Goal: Transaction & Acquisition: Download file/media

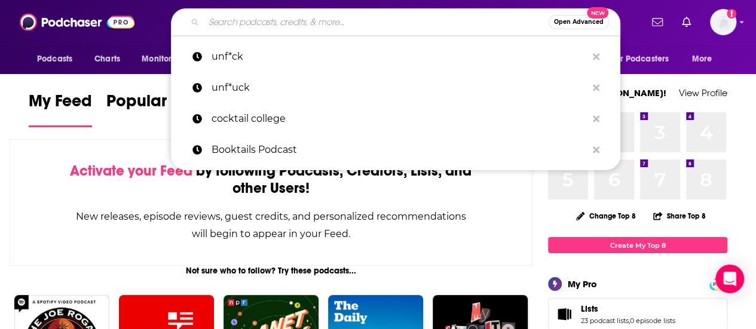
click at [370, 22] on input "Search podcasts, credits, & more..." at bounding box center [376, 22] width 345 height 19
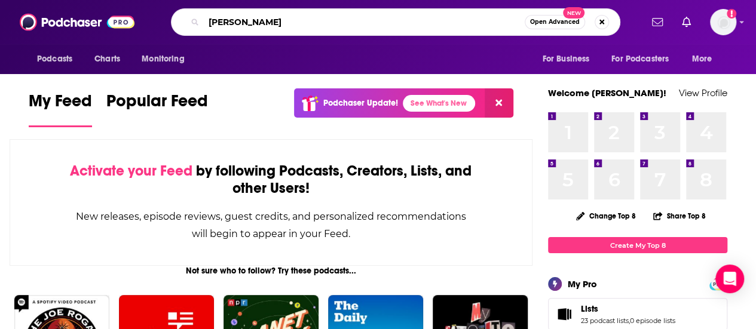
type input "[PERSON_NAME]"
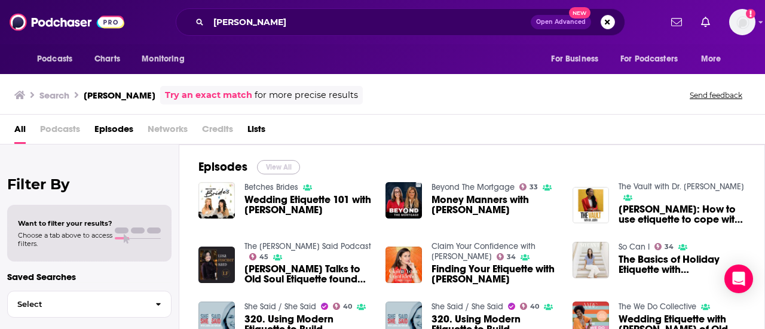
click at [279, 172] on button "View All" at bounding box center [278, 167] width 43 height 14
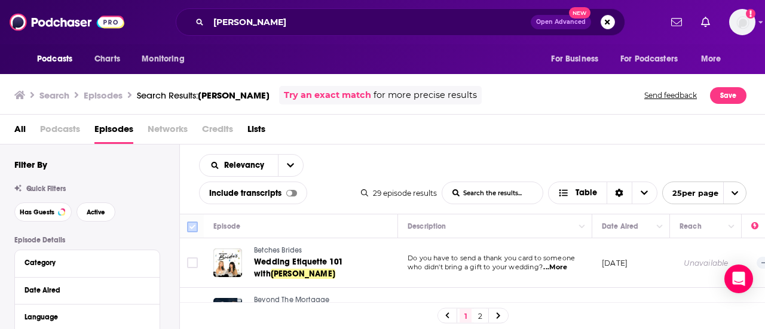
click at [198, 226] on icon at bounding box center [192, 227] width 14 height 14
click at [193, 227] on input "Toggle select all" at bounding box center [192, 227] width 11 height 11
checkbox input "true"
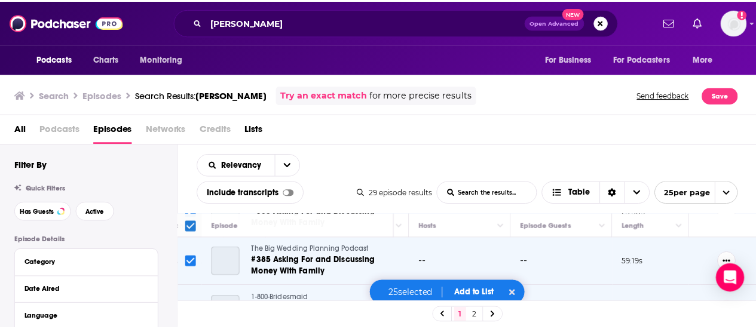
scroll to position [1198, 525]
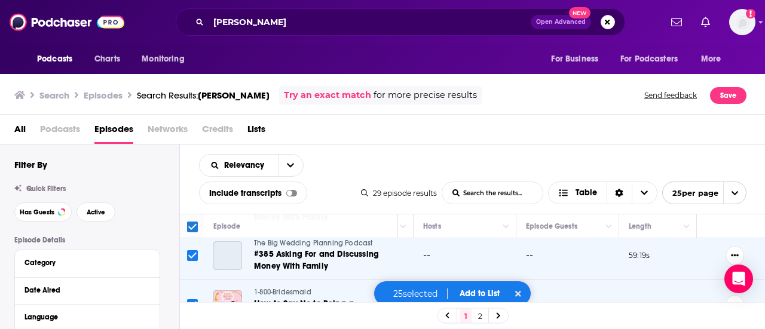
click at [463, 290] on span "Add to List" at bounding box center [480, 294] width 40 height 10
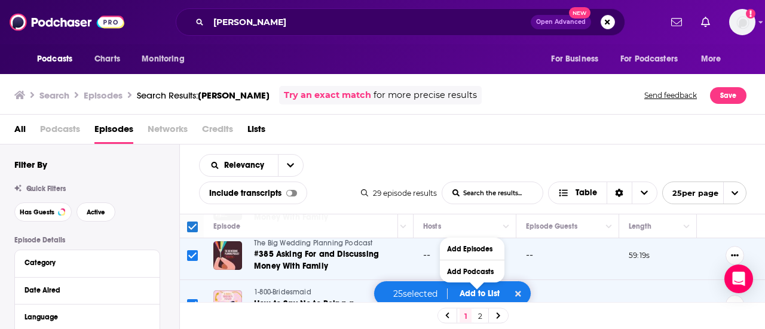
click at [493, 295] on span "Add to List" at bounding box center [480, 294] width 40 height 10
click at [457, 252] on button "Add Episodes" at bounding box center [472, 249] width 65 height 22
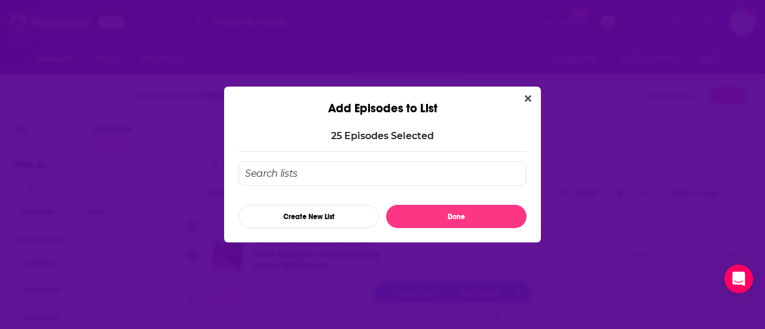
click at [309, 174] on input "Add Episode To List" at bounding box center [383, 173] width 288 height 25
type input "e"
type input "w"
type input "e"
type input "f"
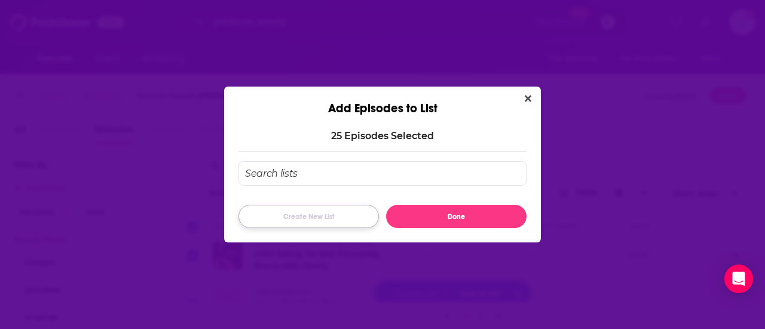
click at [294, 212] on button "Create New List" at bounding box center [309, 216] width 141 height 23
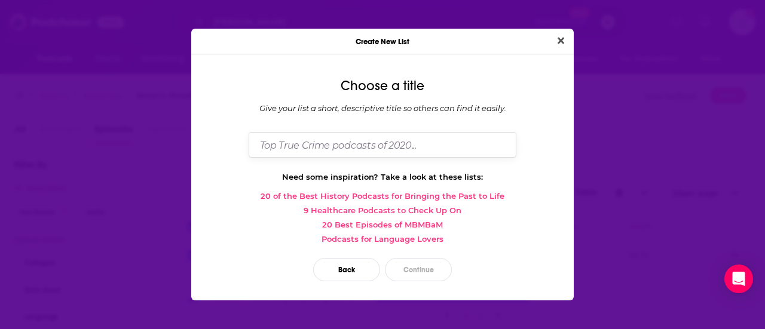
click at [392, 154] on input "Dialog" at bounding box center [383, 145] width 268 height 26
click at [347, 145] on input "[PERSON_NAME]" at bounding box center [383, 145] width 268 height 26
type input "[PERSON_NAME]"
click at [404, 257] on div "Back Continue" at bounding box center [383, 270] width 364 height 42
click at [410, 262] on button "Continue" at bounding box center [418, 269] width 67 height 23
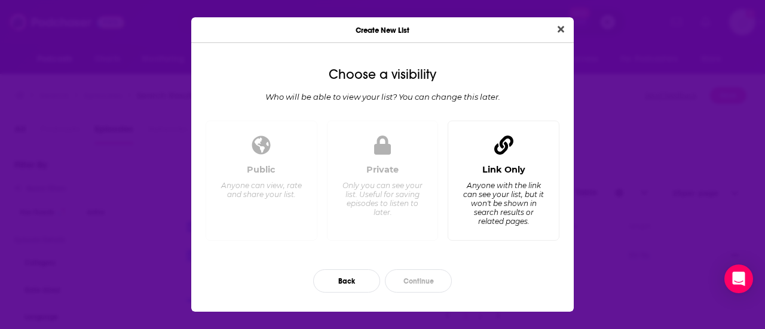
click at [534, 198] on div "Anyone with the link can see your list, but it won't be shown in search results…" at bounding box center [504, 203] width 82 height 45
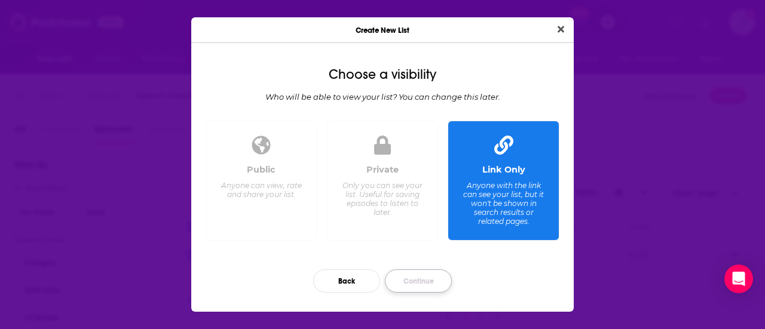
click at [402, 285] on button "Continue" at bounding box center [418, 281] width 67 height 23
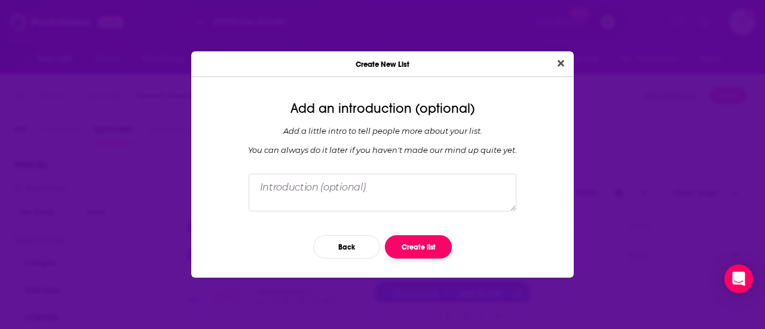
click at [421, 251] on button "Create list" at bounding box center [418, 247] width 67 height 23
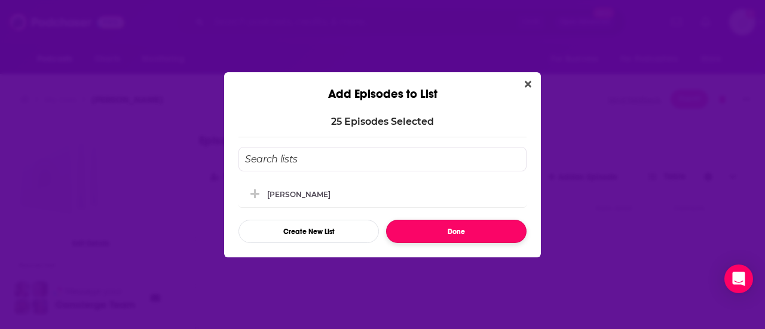
click at [427, 234] on button "Done" at bounding box center [456, 231] width 141 height 23
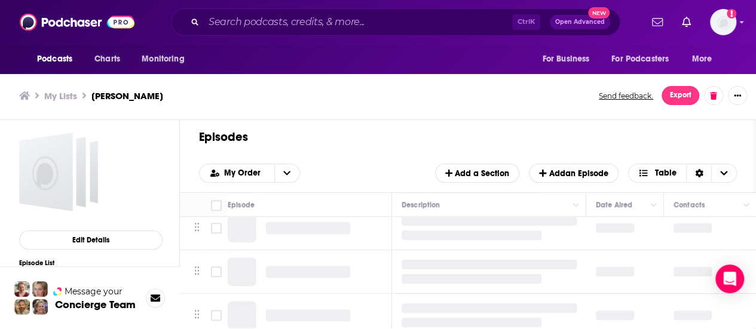
scroll to position [686, 0]
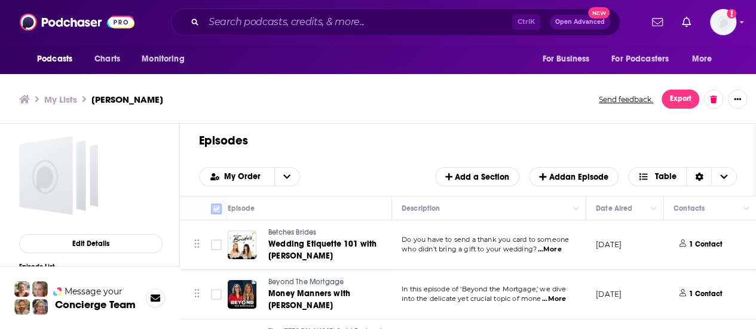
click at [218, 204] on input "Toggle select all" at bounding box center [216, 209] width 11 height 11
checkbox input "true"
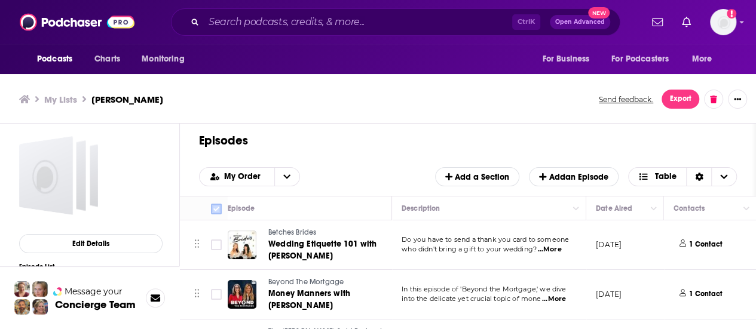
checkbox input "true"
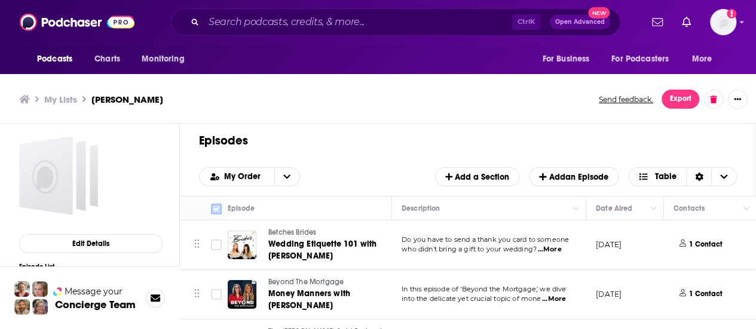
checkbox input "true"
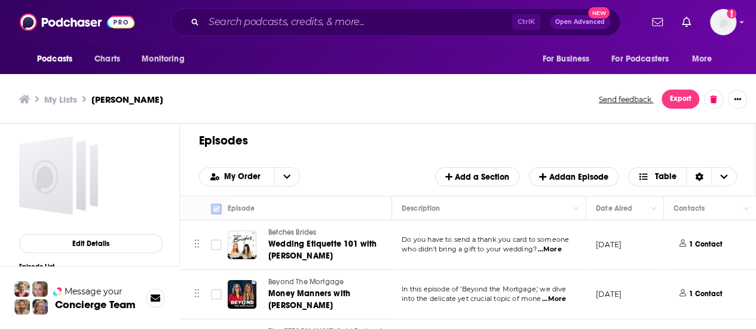
checkbox input "true"
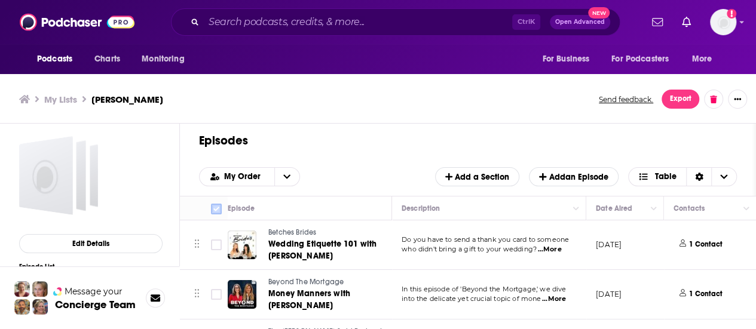
checkbox input "true"
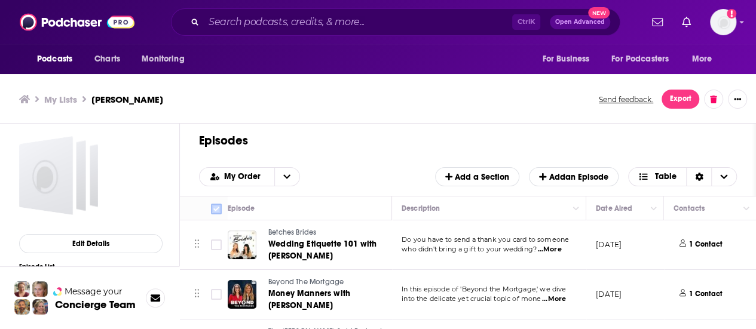
checkbox input "true"
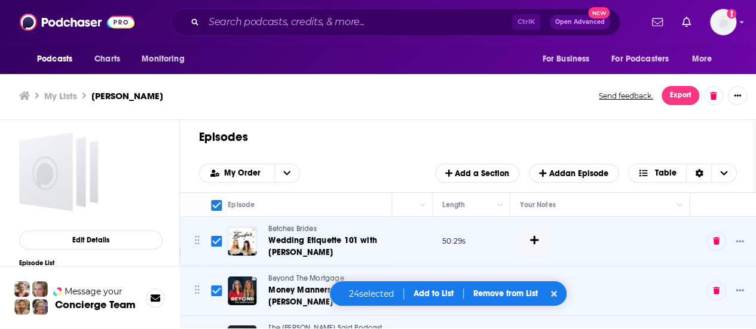
scroll to position [0, 792]
click at [692, 94] on span "Export" at bounding box center [681, 95] width 22 height 8
click at [674, 123] on button "Export Episodes" at bounding box center [681, 122] width 72 height 22
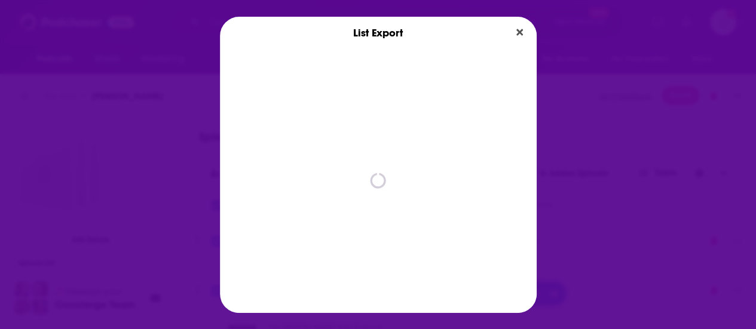
scroll to position [0, 0]
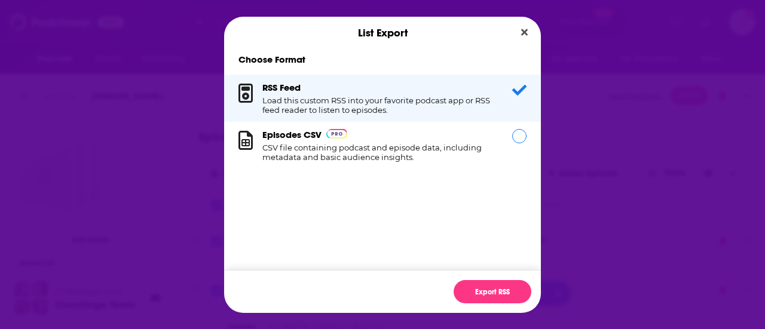
click at [416, 133] on div "Episodes CSV CSV file containing podcast and episode data, including metadata a…" at bounding box center [380, 145] width 236 height 33
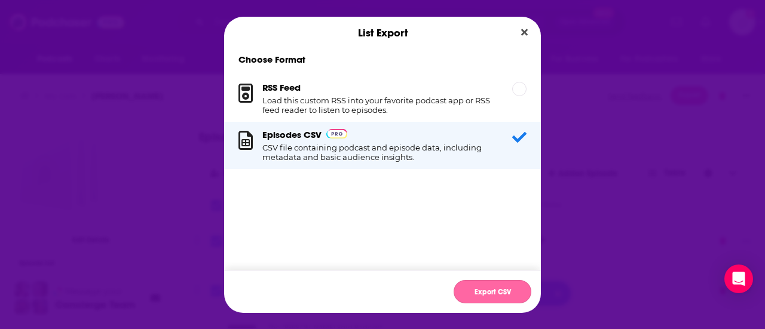
click at [505, 289] on button "Export CSV" at bounding box center [493, 291] width 78 height 23
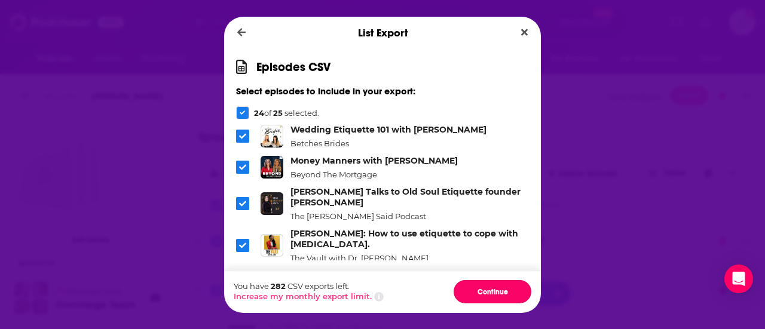
click at [505, 289] on button "Continue" at bounding box center [493, 291] width 78 height 23
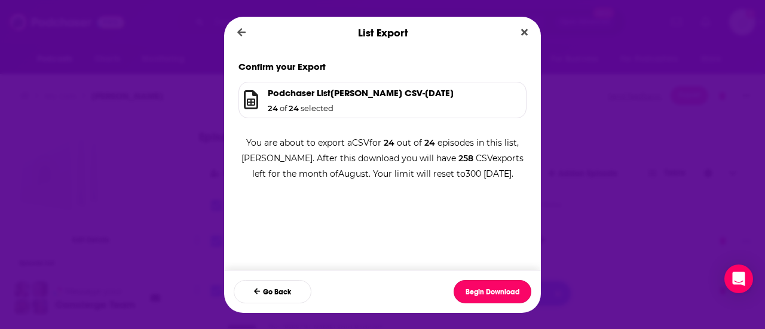
click at [505, 289] on button "Begin Download" at bounding box center [493, 291] width 78 height 23
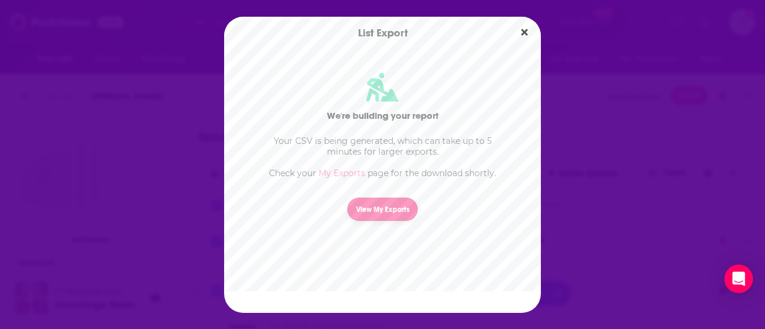
click at [362, 206] on link "View My Exports" at bounding box center [382, 209] width 71 height 23
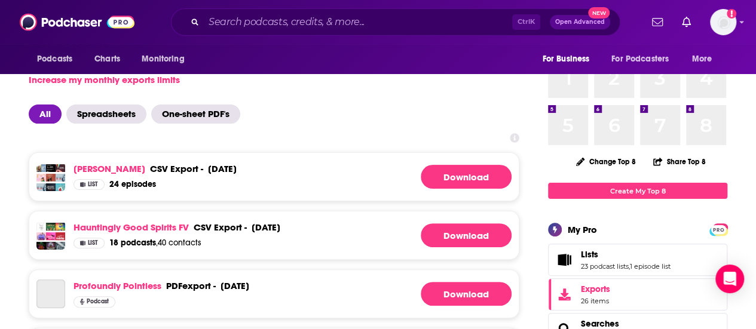
scroll to position [58, 0]
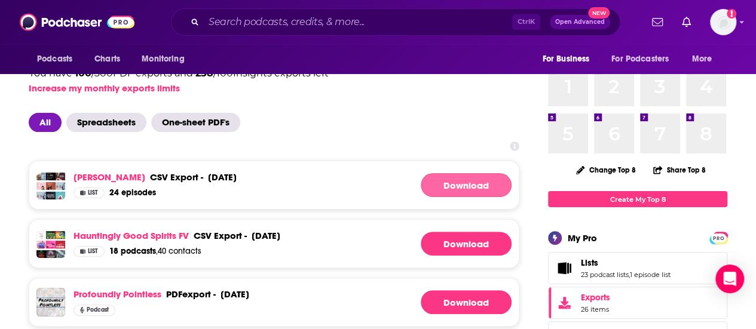
click at [451, 184] on link "Download" at bounding box center [466, 185] width 91 height 24
